Goal: Transaction & Acquisition: Purchase product/service

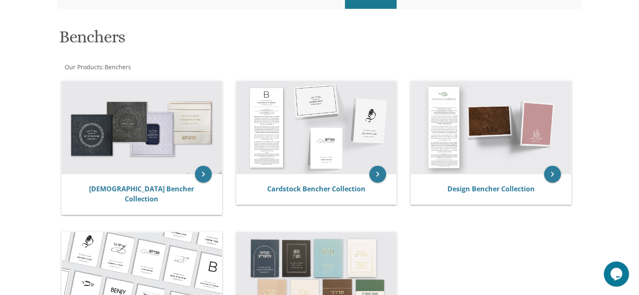
scroll to position [108, 0]
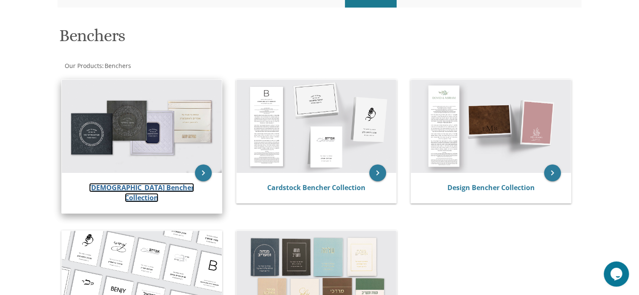
click at [136, 185] on link "[DEMOGRAPHIC_DATA] Bencher Collection" at bounding box center [141, 192] width 105 height 19
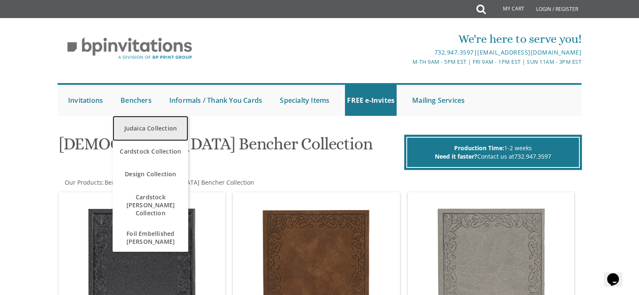
click at [134, 126] on link "Judaica Collection" at bounding box center [151, 128] width 76 height 25
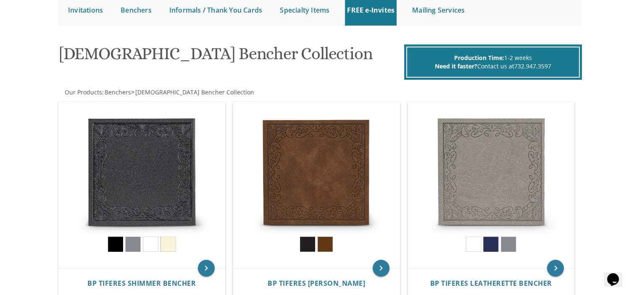
scroll to position [100, 0]
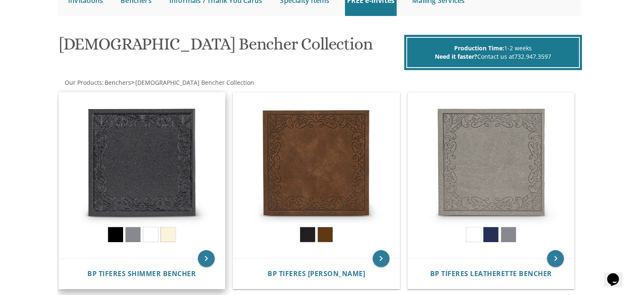
click at [136, 168] on img at bounding box center [142, 176] width 166 height 166
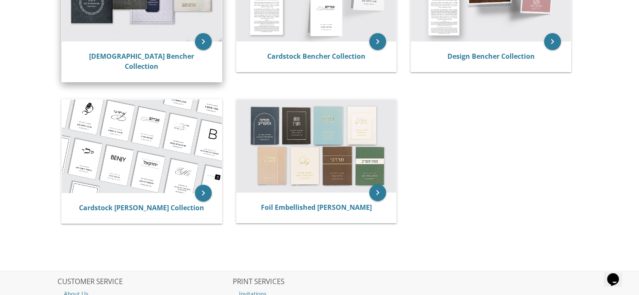
scroll to position [239, 0]
